Goal: Transaction & Acquisition: Obtain resource

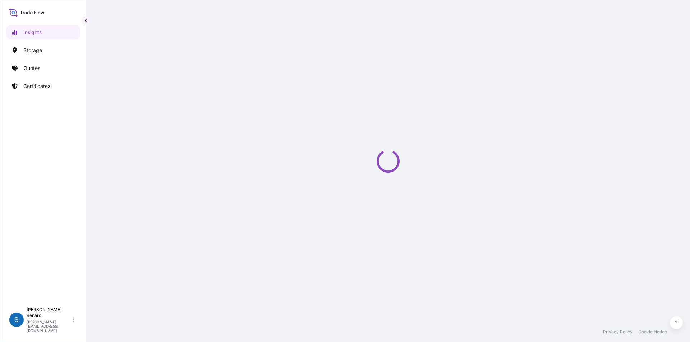
select select "2025"
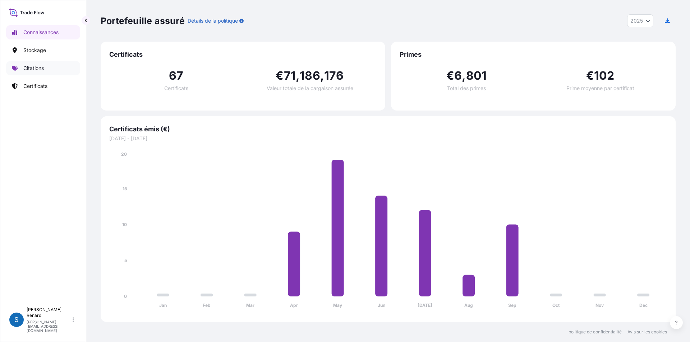
click at [34, 67] on font "Citations" at bounding box center [33, 68] width 20 height 6
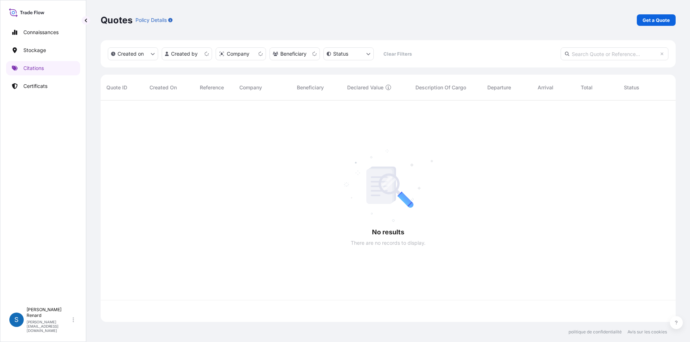
scroll to position [220, 570]
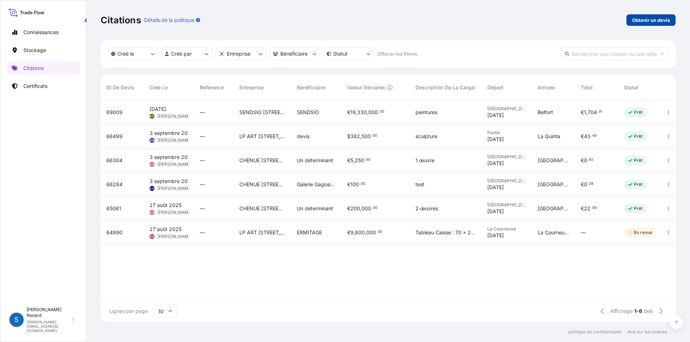
click at [654, 20] on font "Obtenir un devis" at bounding box center [651, 20] width 38 height 6
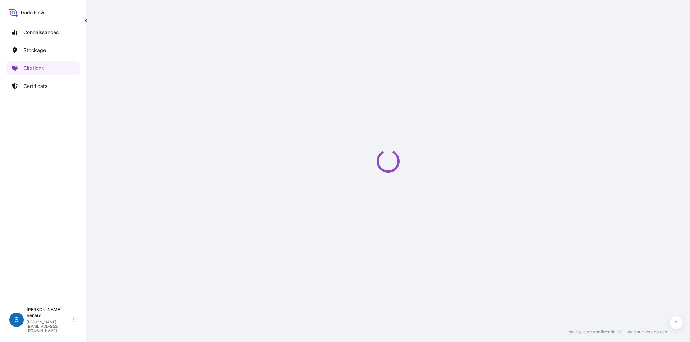
select select "Art Handling"
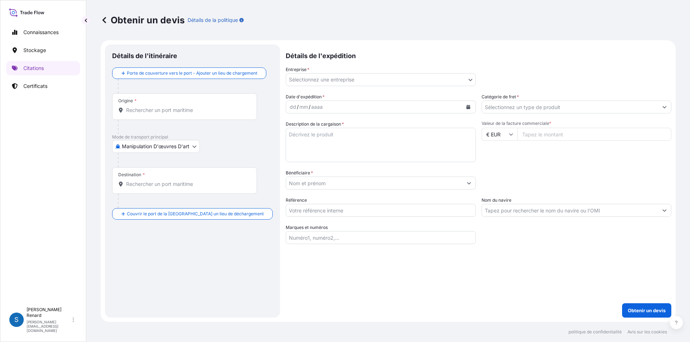
click at [341, 78] on body "Connaissances Stockage Citations Certificats S [PERSON_NAME] [PERSON_NAME][EMAI…" at bounding box center [345, 171] width 690 height 342
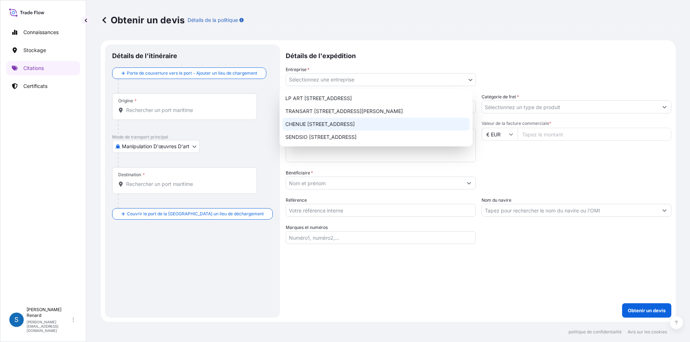
click at [319, 125] on font "CHENUE [STREET_ADDRESS]" at bounding box center [319, 124] width 69 height 6
select select "31990"
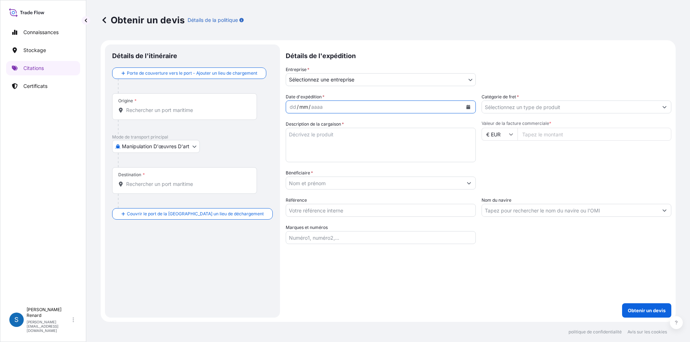
click at [299, 105] on font "mm" at bounding box center [303, 107] width 9 height 6
click at [466, 105] on icon "Calendrier" at bounding box center [468, 107] width 4 height 4
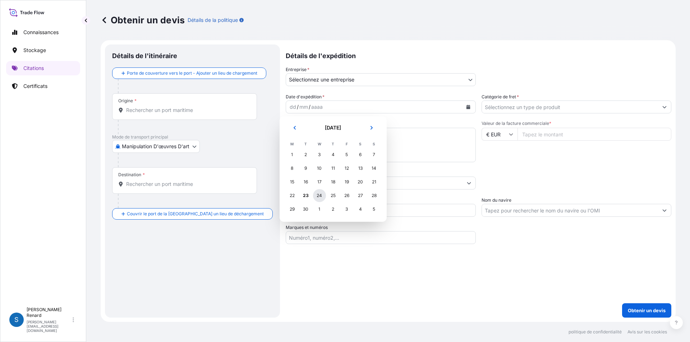
click at [319, 196] on font "24" at bounding box center [319, 195] width 5 height 5
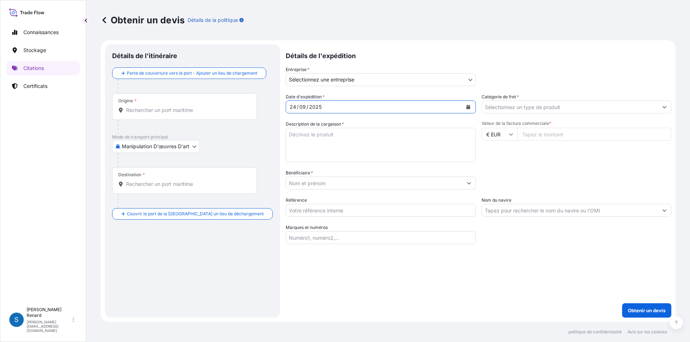
click at [502, 103] on input "Catégorie de fret *" at bounding box center [570, 107] width 176 height 13
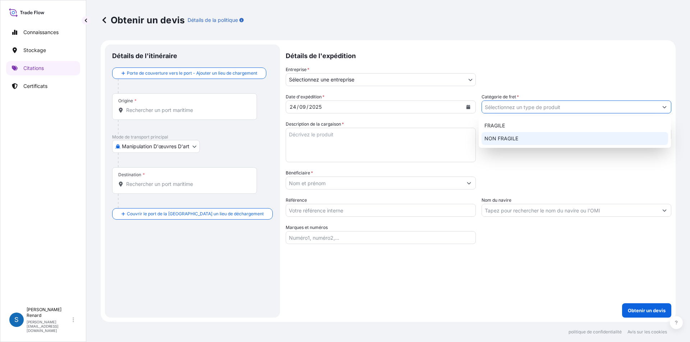
click at [503, 137] on font "NON FRAGILE" at bounding box center [501, 138] width 34 height 6
type input "NON-FRAGILE"
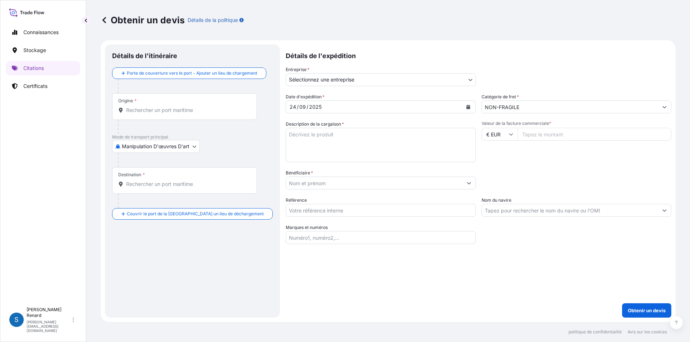
click at [542, 135] on input "Valeur de la facture commerciale *" at bounding box center [594, 134] width 154 height 13
type input "94566"
type input "94566.96"
click at [286, 134] on textarea "Description de la cargaison *" at bounding box center [381, 145] width 190 height 34
type textarea "2 tableaux"
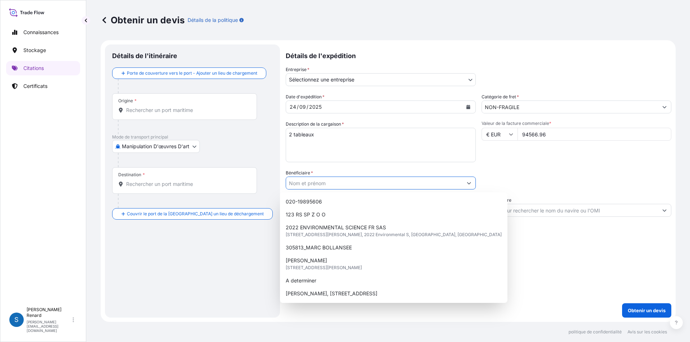
click at [321, 180] on input "Bénéficiaire *" at bounding box center [374, 183] width 176 height 13
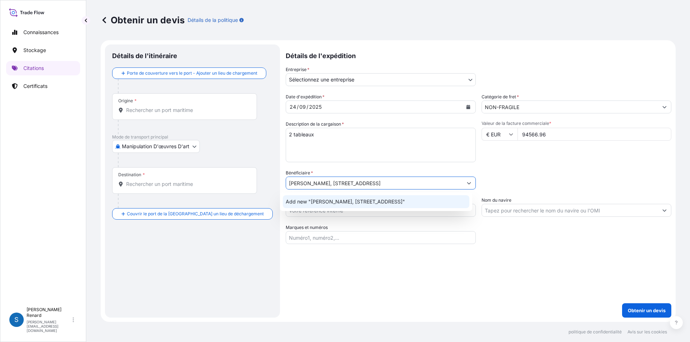
type input "Paolo Rossini, 17 ave de l'annociade 98000 Monaco"
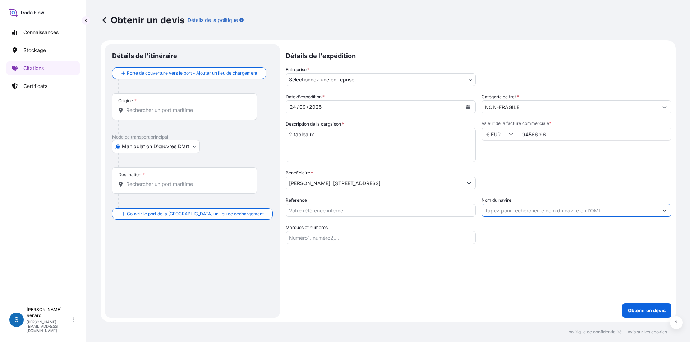
click at [539, 206] on input "Nom du navire" at bounding box center [570, 210] width 176 height 13
click at [666, 210] on icon "Afficher les suggestions" at bounding box center [664, 210] width 4 height 4
click at [575, 184] on div "Catégorie d'emballage Tapez pour rechercher un mode conteneur Veuillez d’abord …" at bounding box center [577, 180] width 190 height 20
click at [304, 210] on input "Référence" at bounding box center [381, 210] width 190 height 13
type input "C-900310 #69 et #70"
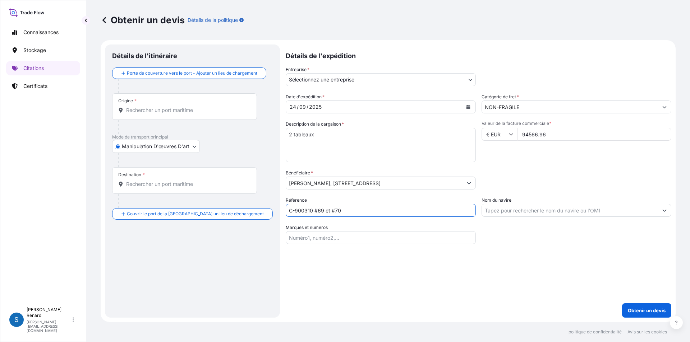
click at [295, 236] on input "Marques et numéros" at bounding box center [381, 237] width 190 height 13
click at [305, 238] on input "Ref Client #3 et #4" at bounding box center [381, 237] width 190 height 13
type input "Ref Client casses #3 et #4"
click at [203, 109] on input "Origine *" at bounding box center [187, 110] width 122 height 7
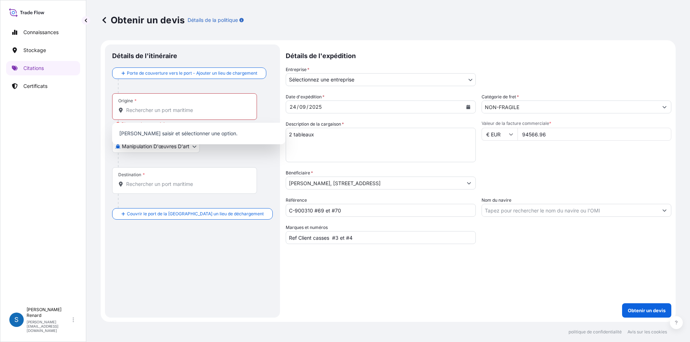
click at [206, 102] on div "Origine *" at bounding box center [184, 106] width 145 height 27
click at [206, 107] on input "Origine * Please select an origin" at bounding box center [187, 110] width 122 height 7
drag, startPoint x: 206, startPoint y: 102, endPoint x: 197, endPoint y: 99, distance: 9.5
click at [206, 102] on div "Origine *" at bounding box center [184, 106] width 145 height 27
click at [206, 107] on input "Origine * Please select an origin" at bounding box center [187, 110] width 122 height 7
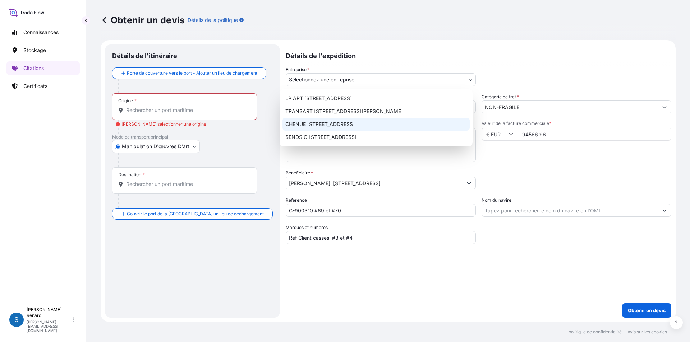
click at [449, 84] on body "Connaissances Stockage Citations Certificats S Stéphanie Renard stephanie.renar…" at bounding box center [345, 171] width 690 height 342
click at [327, 124] on font "CHENUE 151 Boulevard Haussmann, 75008 Paris" at bounding box center [319, 124] width 69 height 6
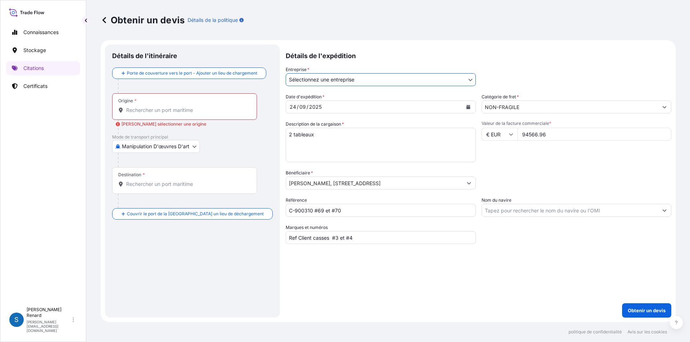
click at [153, 107] on input "Origine * Veuillez sélectionner une origine" at bounding box center [187, 110] width 122 height 7
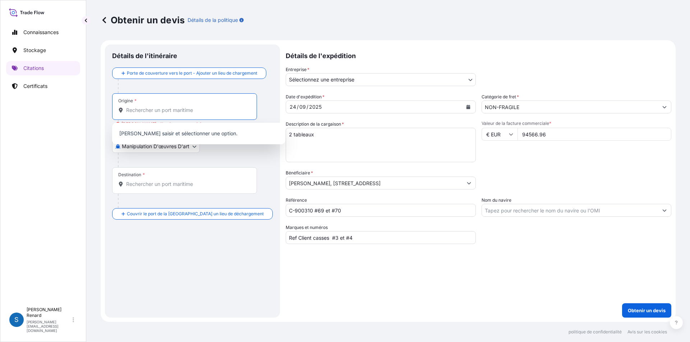
click at [153, 107] on input "Origine * Veuillez sélectionner une origine" at bounding box center [187, 110] width 122 height 7
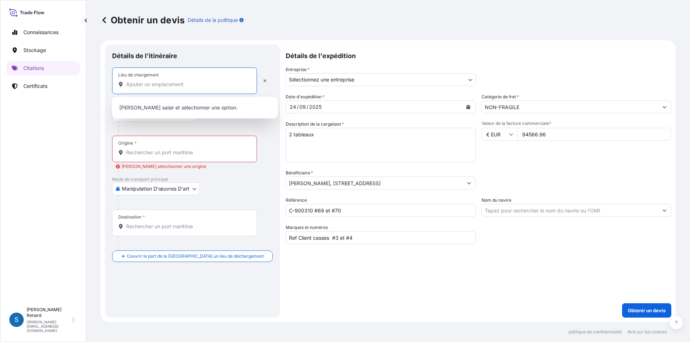
click at [145, 83] on input "Lieu de chargement" at bounding box center [187, 84] width 122 height 7
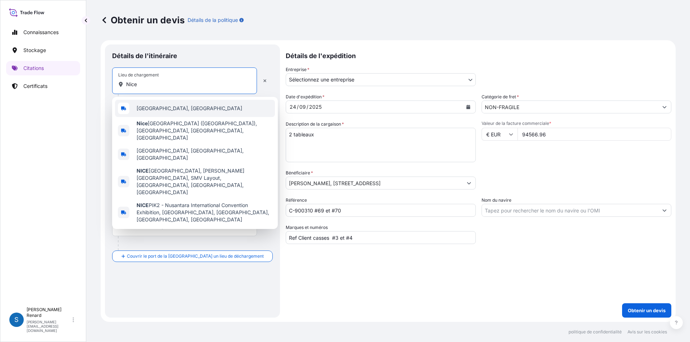
click at [165, 109] on span "Nice, France" at bounding box center [190, 108] width 106 height 7
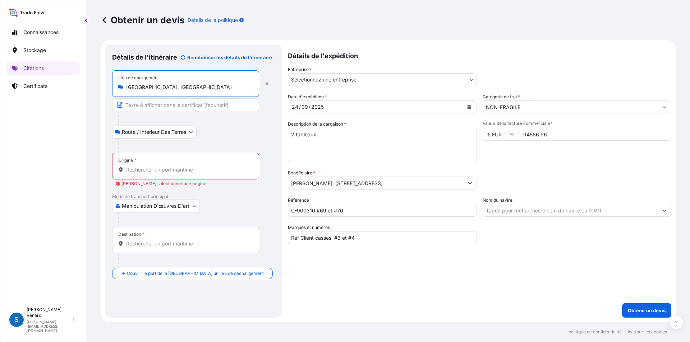
type input "Nice, France"
click at [174, 133] on body "5 options available. Connaissances Stockage Citations Certificats S Stéphanie R…" at bounding box center [345, 171] width 690 height 342
click at [134, 169] on input "Origine * Veuillez sélectionner une origine" at bounding box center [188, 169] width 124 height 7
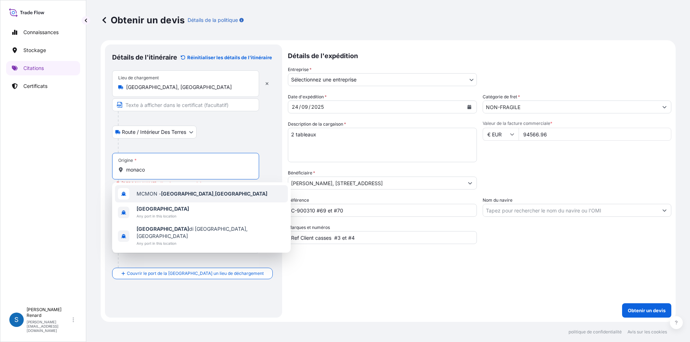
click at [126, 170] on input "monaco" at bounding box center [188, 169] width 124 height 7
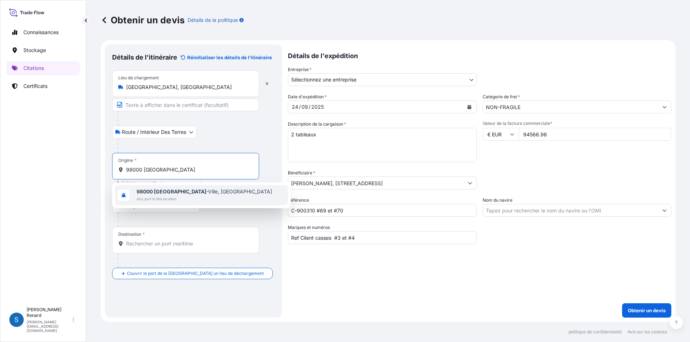
click at [156, 193] on b "98000 Monaco" at bounding box center [172, 192] width 70 height 6
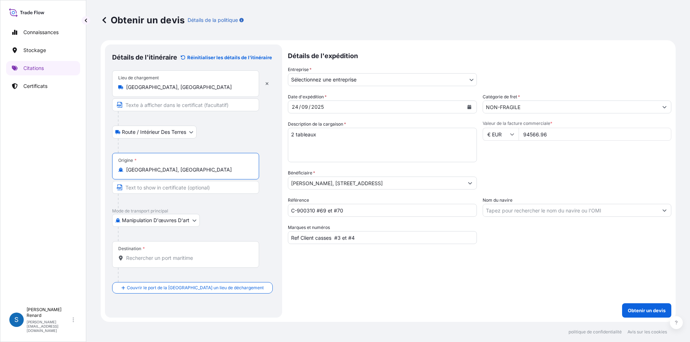
type input "98000 Monaco-Ville, Monaco"
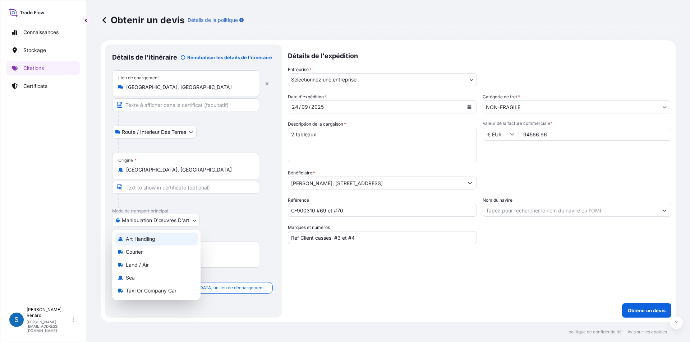
click at [194, 221] on body "Connaissances Stockage Citations Certificats S Stéphanie Renard stephanie.renar…" at bounding box center [345, 171] width 690 height 342
click at [143, 241] on font "Manipulation d'œuvres d'art" at bounding box center [160, 239] width 68 height 6
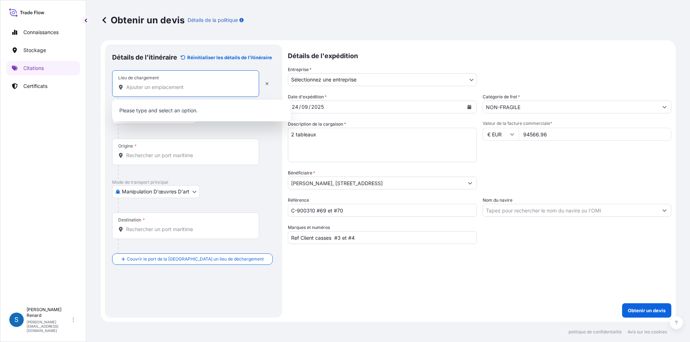
click at [131, 88] on input "Lieu de chargement" at bounding box center [188, 87] width 124 height 7
click at [132, 88] on input "Lieu de chargement" at bounding box center [188, 87] width 124 height 7
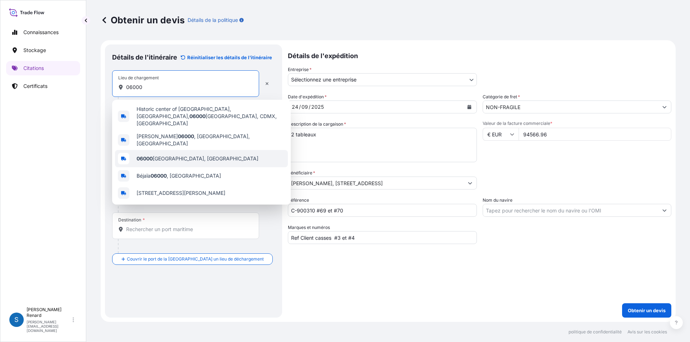
click at [157, 155] on span "06000 Nice, France" at bounding box center [198, 158] width 122 height 7
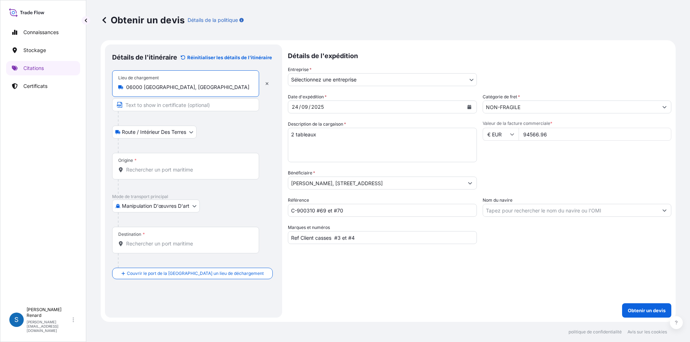
type input "06000 Nice, France"
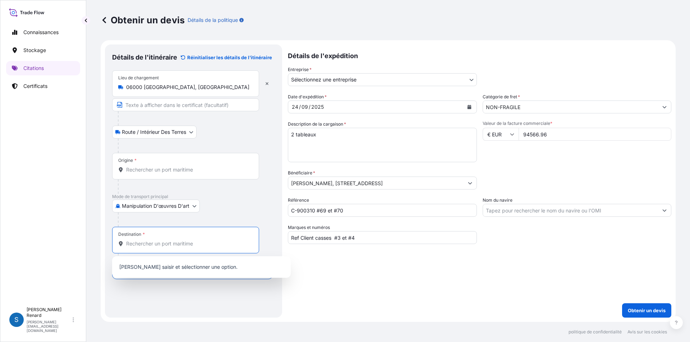
click at [157, 246] on input "Destination *" at bounding box center [188, 243] width 124 height 7
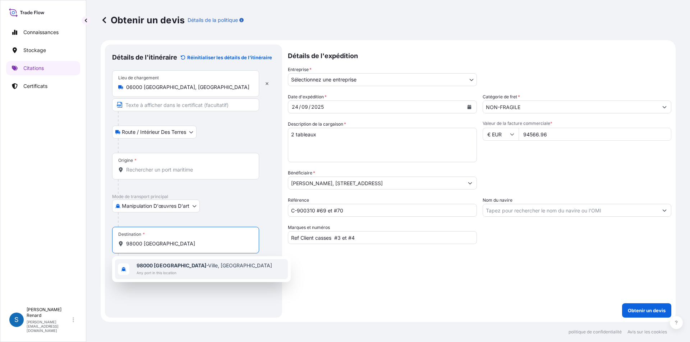
click at [167, 264] on b "98000 Monaco" at bounding box center [172, 266] width 70 height 6
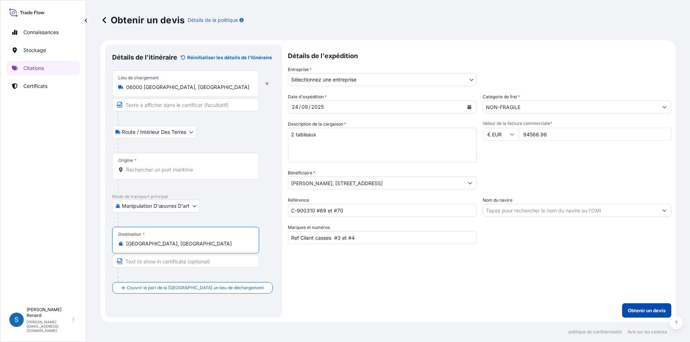
type input "98000 Monaco-Ville, Monaco"
click at [645, 313] on font "Obtenir un devis" at bounding box center [647, 311] width 38 height 6
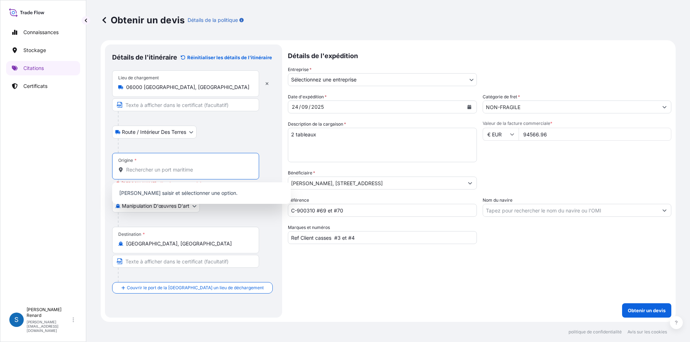
click at [134, 171] on input "Origine * Veuillez sélectionner une origine" at bounding box center [188, 169] width 124 height 7
click at [179, 135] on body "0 options disponibles. Connaissances Stockage Citations Certificats S Stéphanie…" at bounding box center [345, 171] width 690 height 342
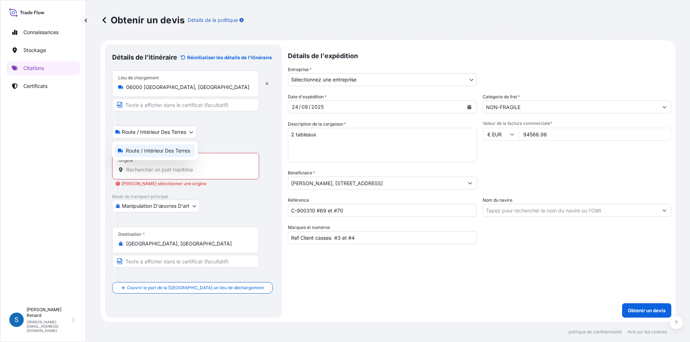
click at [171, 151] on font "Route / Intérieur des terres" at bounding box center [158, 151] width 64 height 6
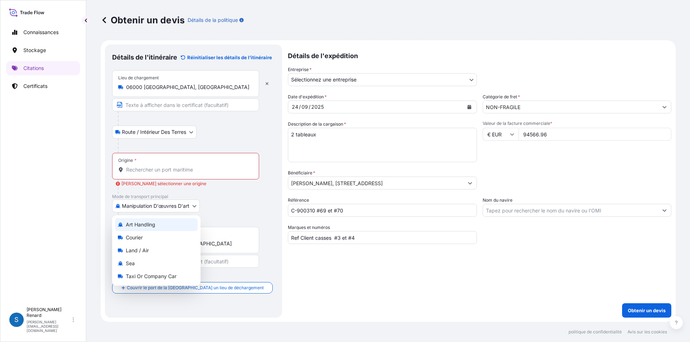
click at [185, 205] on body "Connaissances Stockage Citations Certificats S Stéphanie Renard stephanie.renar…" at bounding box center [345, 171] width 690 height 342
click at [135, 250] on font "Terre / Air" at bounding box center [137, 251] width 23 height 6
select select "Land / Air"
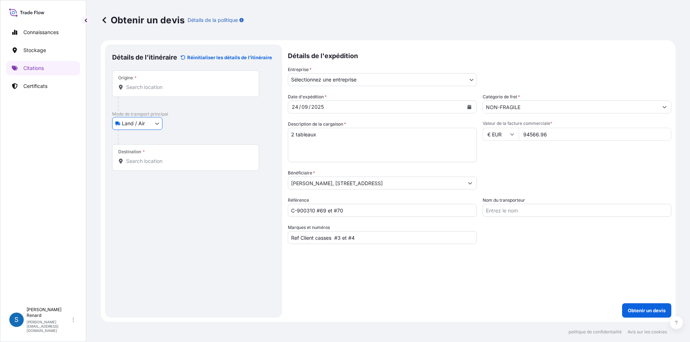
click at [146, 157] on div "Destination *" at bounding box center [185, 157] width 147 height 27
click at [146, 158] on input "Destination *" at bounding box center [188, 161] width 124 height 7
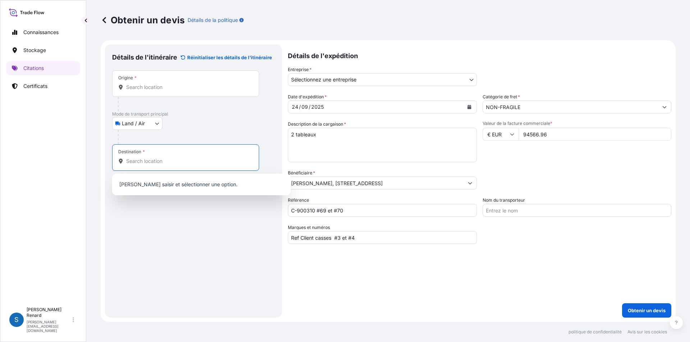
click at [142, 87] on input "Origine *" at bounding box center [188, 87] width 124 height 7
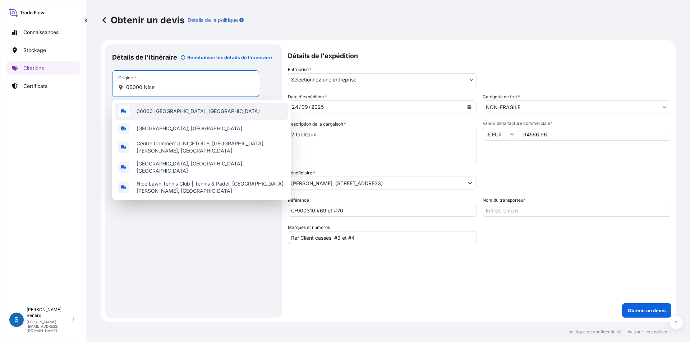
click at [167, 112] on span "06000 Nice, France" at bounding box center [198, 111] width 123 height 7
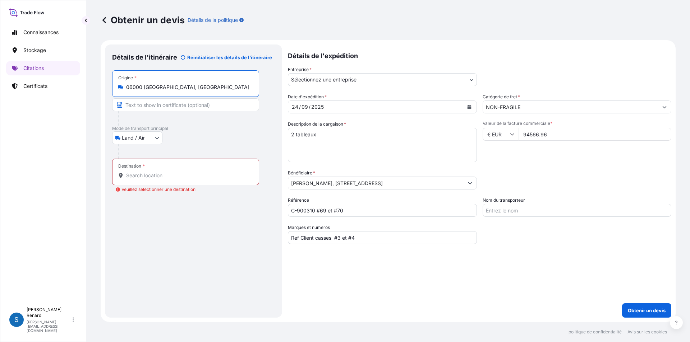
type input "06000 Nice, France"
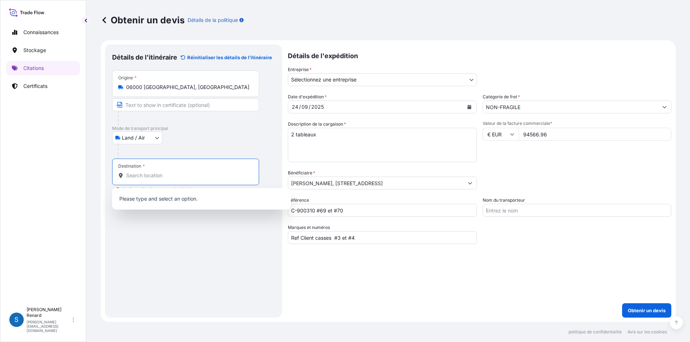
click at [136, 175] on input "Destination * Veuillez sélectionner une destination" at bounding box center [188, 175] width 124 height 7
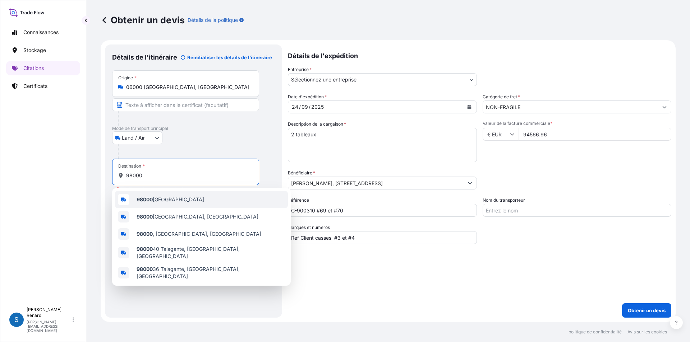
click at [170, 201] on span "98000 Monaco" at bounding box center [171, 199] width 68 height 7
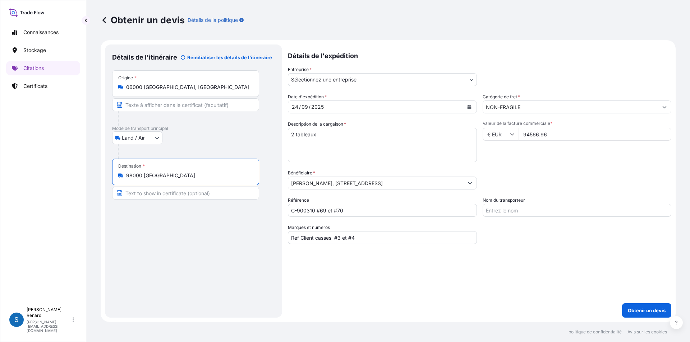
type input "98000 Monaco"
click at [497, 207] on input "Nom du transporteur" at bounding box center [577, 210] width 189 height 13
type input "André Chenue"
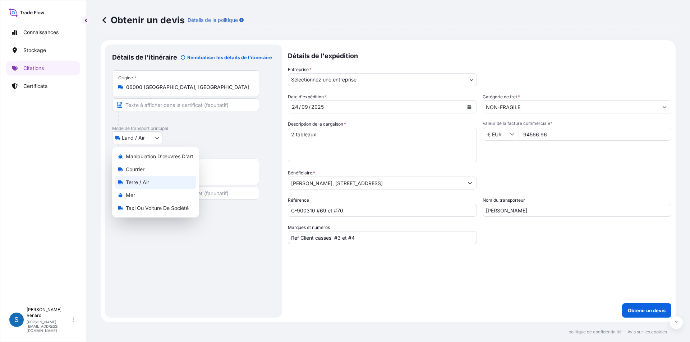
click at [142, 135] on body "Connaissances Stockage Citations Certificats S Stéphanie Renard stephanie.renar…" at bounding box center [345, 171] width 690 height 342
click at [138, 171] on font "Courrier" at bounding box center [135, 169] width 19 height 6
select select "Courier"
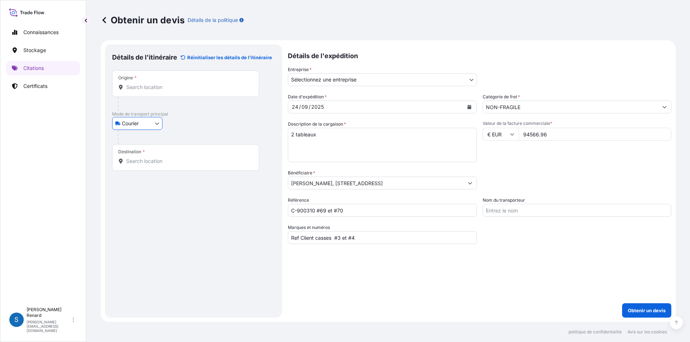
click at [137, 90] on input "Origine *" at bounding box center [188, 87] width 124 height 7
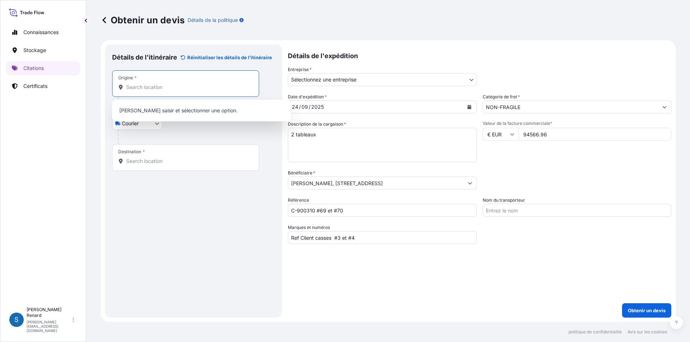
click at [141, 84] on input "Origine *" at bounding box center [188, 87] width 124 height 7
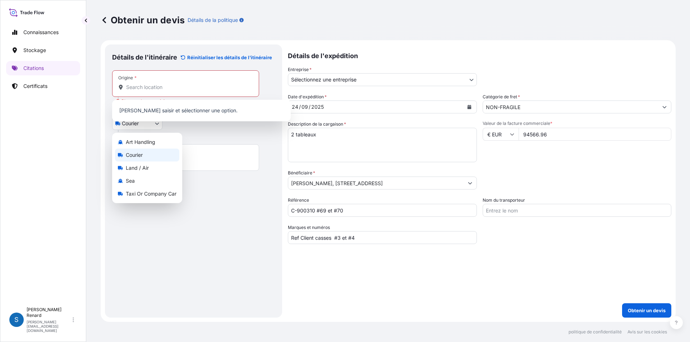
click at [149, 126] on body "0 options disponibles. Connaissances Stockage Citations Certificats S Stéphanie…" at bounding box center [345, 171] width 690 height 342
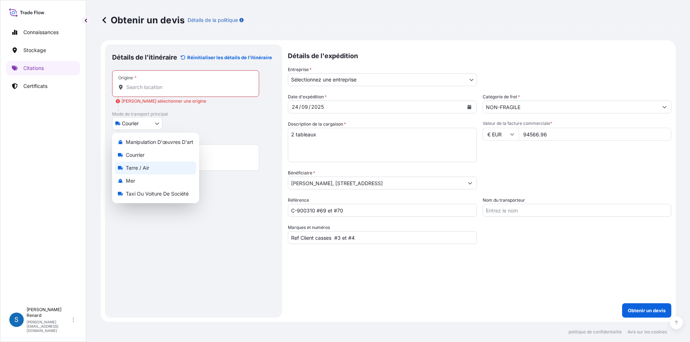
click at [148, 165] on font "Terre / Air" at bounding box center [137, 168] width 23 height 6
select select "Land / Air"
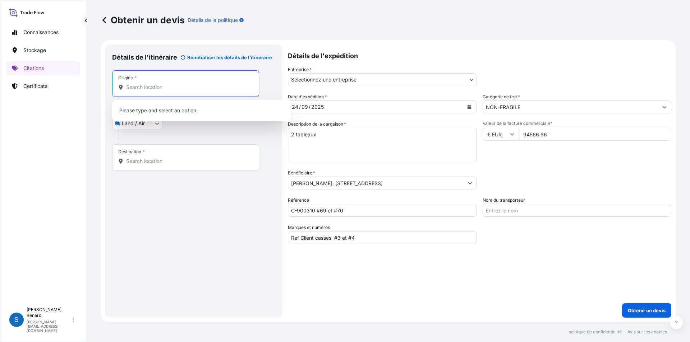
click at [130, 89] on input "Origine *" at bounding box center [188, 87] width 124 height 7
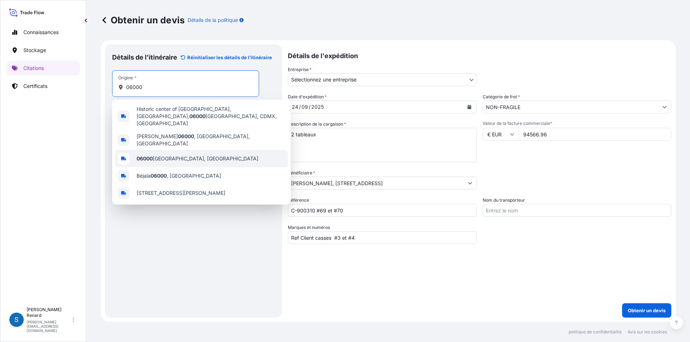
click at [156, 155] on span "06000 Nice, France" at bounding box center [198, 158] width 122 height 7
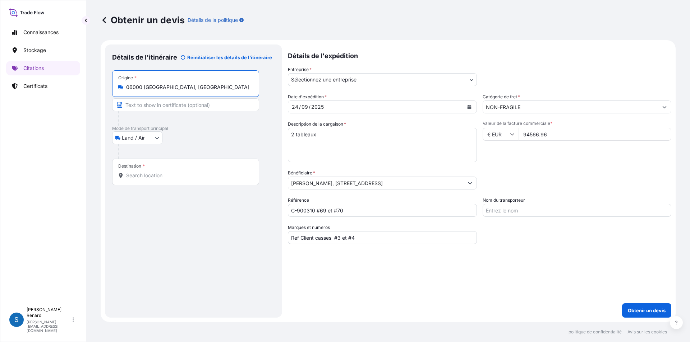
type input "06000 Nice, France"
click at [140, 175] on input "Destination *" at bounding box center [188, 175] width 124 height 7
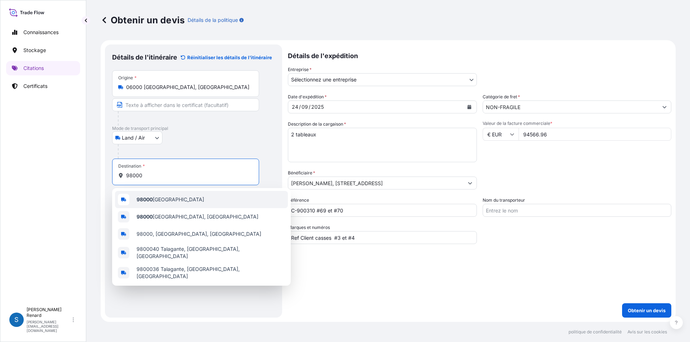
click at [152, 202] on b "98000" at bounding box center [145, 200] width 16 height 6
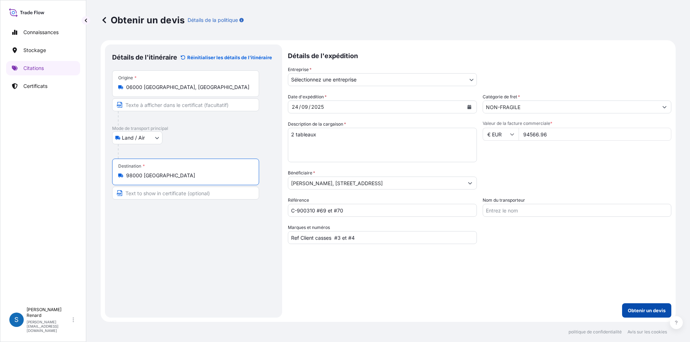
type input "98000 Monaco"
click at [649, 308] on font "Obtenir un devis" at bounding box center [647, 311] width 38 height 6
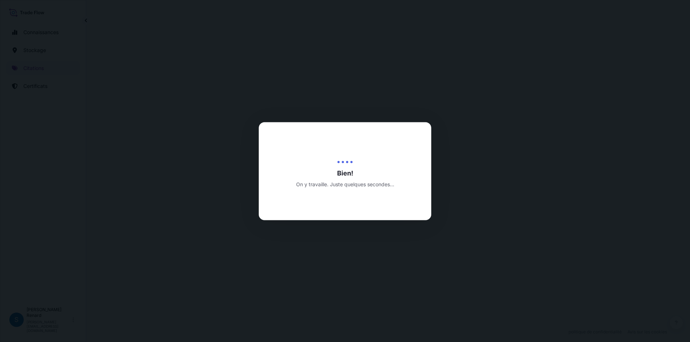
select select "Land / Air"
select select "31990"
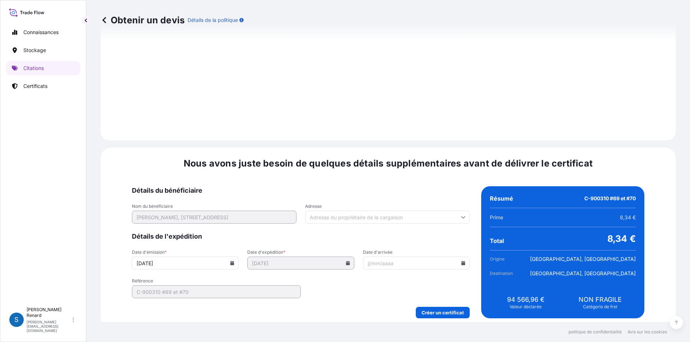
scroll to position [727, 0]
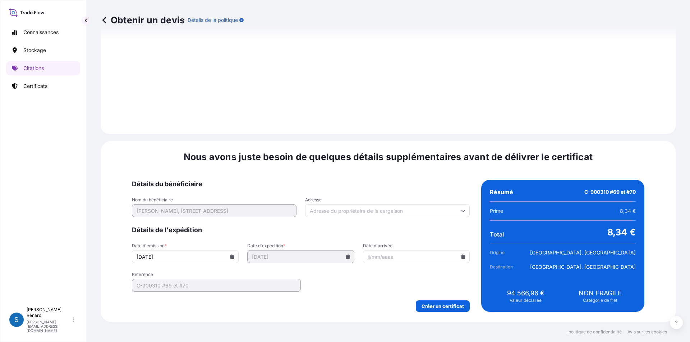
click at [393, 259] on input "Date d'arrivée" at bounding box center [416, 256] width 107 height 13
click at [461, 258] on icon at bounding box center [463, 257] width 4 height 4
click at [391, 205] on font "24" at bounding box center [391, 207] width 7 height 6
type input "24/09/2025"
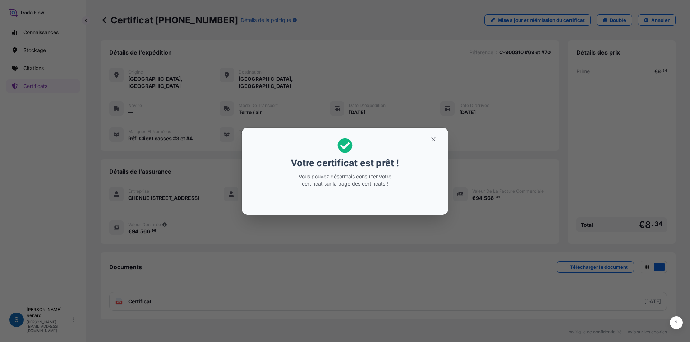
click at [369, 227] on div "Votre certificat est prêt ! Vous pouvez désormais consulter votre certificat su…" at bounding box center [345, 171] width 690 height 342
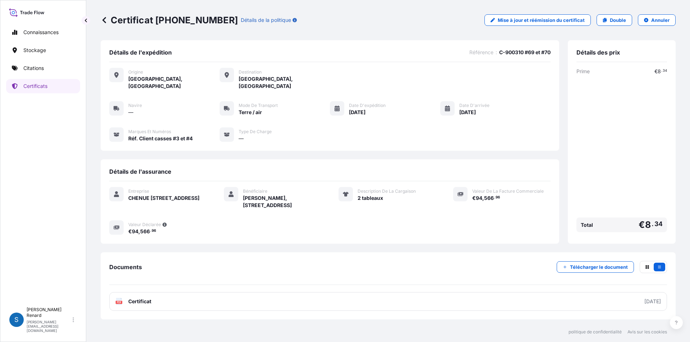
drag, startPoint x: 666, startPoint y: 305, endPoint x: 88, endPoint y: 255, distance: 579.6
click at [88, 255] on div "Certificat 31990-29-1 Détails de la politique Mise à jour et réémission du cert…" at bounding box center [388, 161] width 604 height 322
drag, startPoint x: 664, startPoint y: 323, endPoint x: 327, endPoint y: 322, distance: 337.8
click at [327, 322] on div "Certificat 31990-29-1 Détails de la politique Mise à jour et réémission du cert…" at bounding box center [388, 171] width 604 height 342
click at [416, 318] on div "Détails de l'expédition Référence : C-900310 #69 et #70 Origine Nice, France De…" at bounding box center [388, 181] width 575 height 282
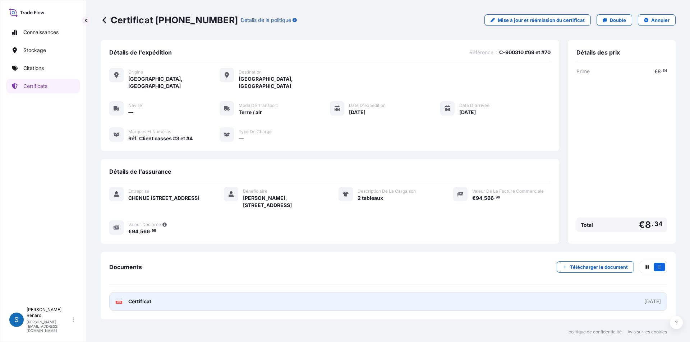
click at [137, 299] on font "Certificat" at bounding box center [139, 302] width 23 height 6
